Goal: Task Accomplishment & Management: Use online tool/utility

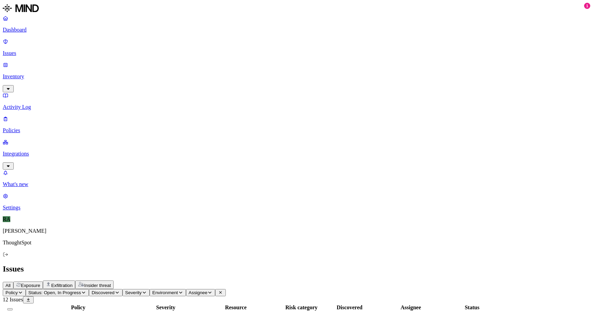
click at [52, 151] on p "Integrations" at bounding box center [296, 154] width 587 height 6
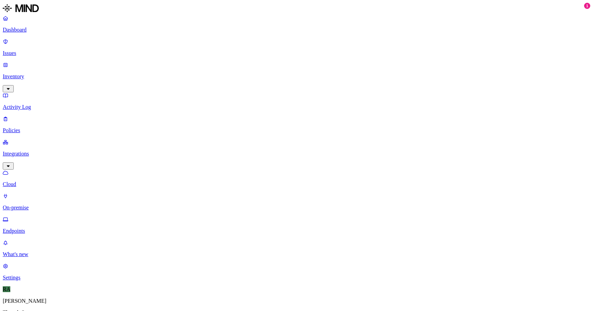
click at [30, 169] on link "Cloud" at bounding box center [296, 178] width 587 height 18
